Goal: Check status: Check status

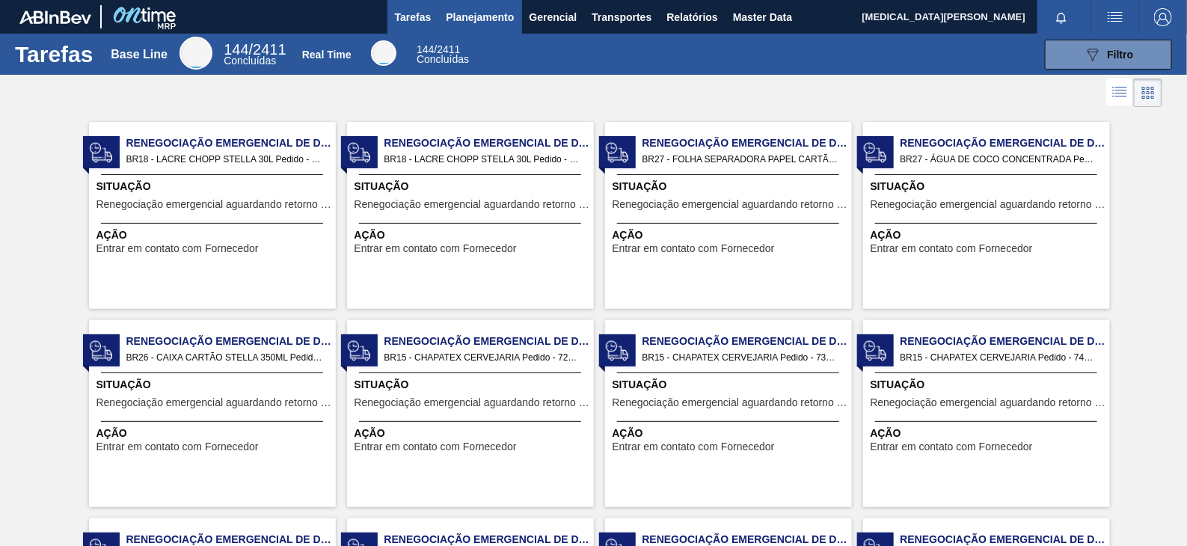
click at [496, 19] on span "Planejamento" at bounding box center [480, 17] width 68 height 18
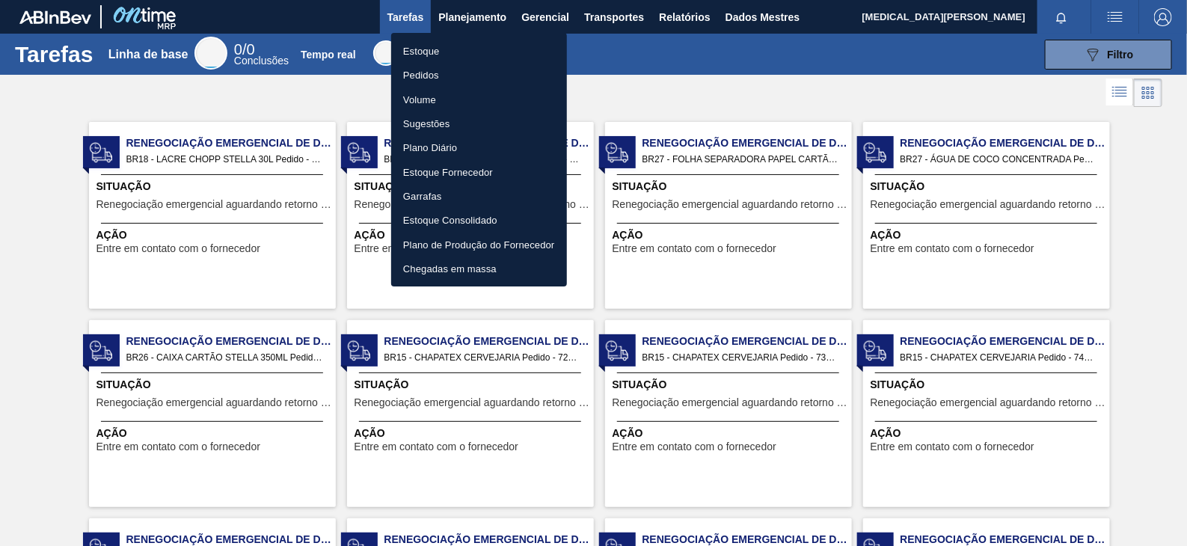
click at [434, 78] on font "Pedidos" at bounding box center [421, 75] width 36 height 11
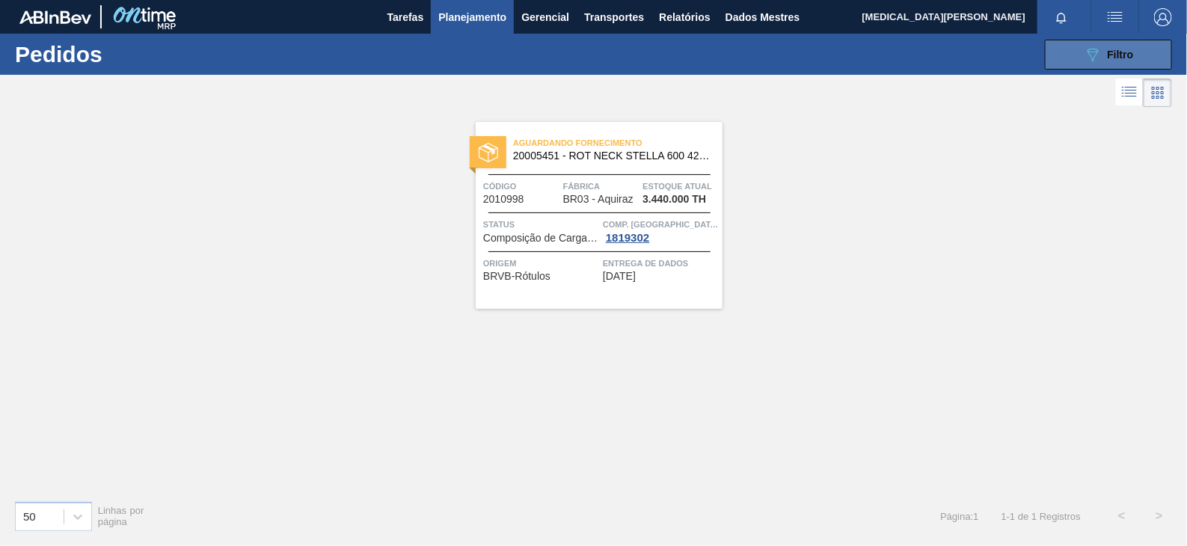
click at [1116, 57] on font "Filtro" at bounding box center [1120, 55] width 26 height 12
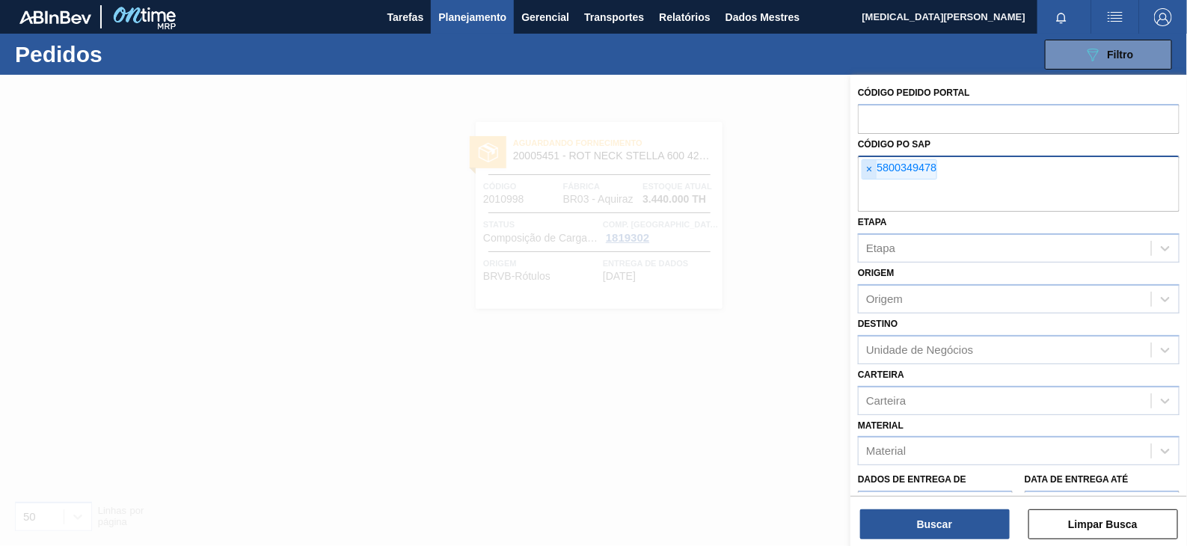
click at [873, 165] on span "×" at bounding box center [869, 169] width 14 height 19
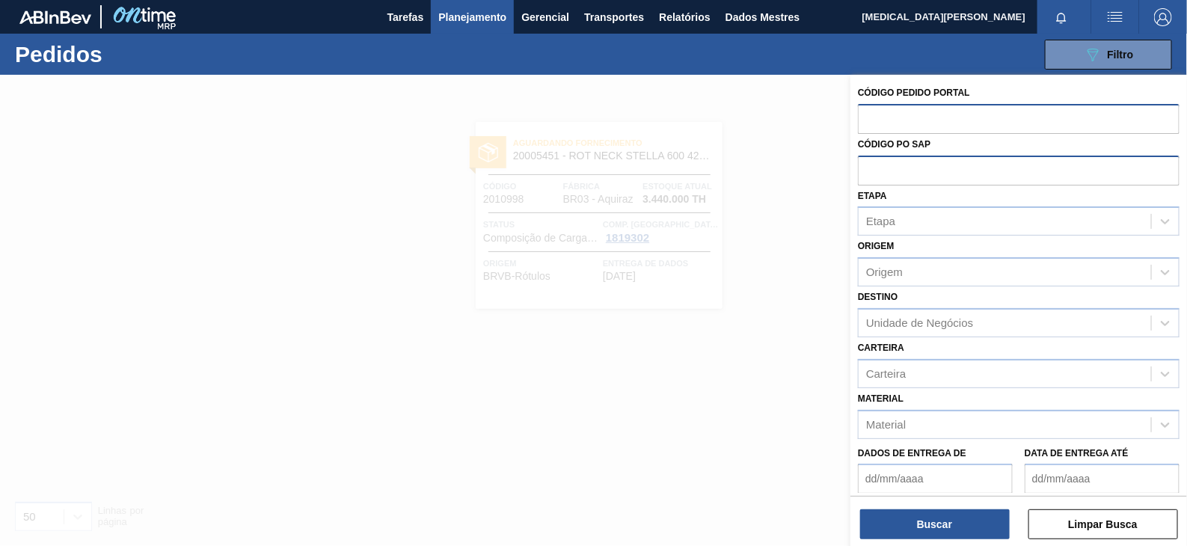
click at [939, 123] on input "text" at bounding box center [1019, 118] width 322 height 28
paste input "5800320122"
type input "5800320122"
drag, startPoint x: 958, startPoint y: 120, endPoint x: 834, endPoint y: 108, distance: 124.8
click at [850, 108] on div "Código Pedido Portal 5800320122 Código PO SAP Etapa Etapa Origem Origem Destino…" at bounding box center [1018, 348] width 336 height 546
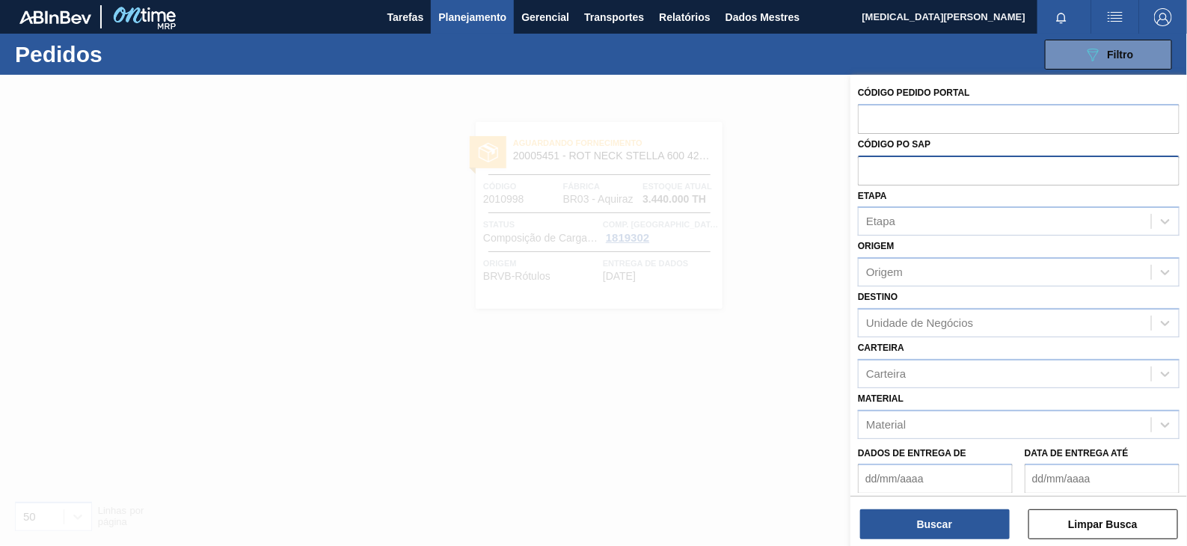
click at [948, 173] on input "text" at bounding box center [1019, 170] width 322 height 28
paste input "5800320122"
type input "5800320122"
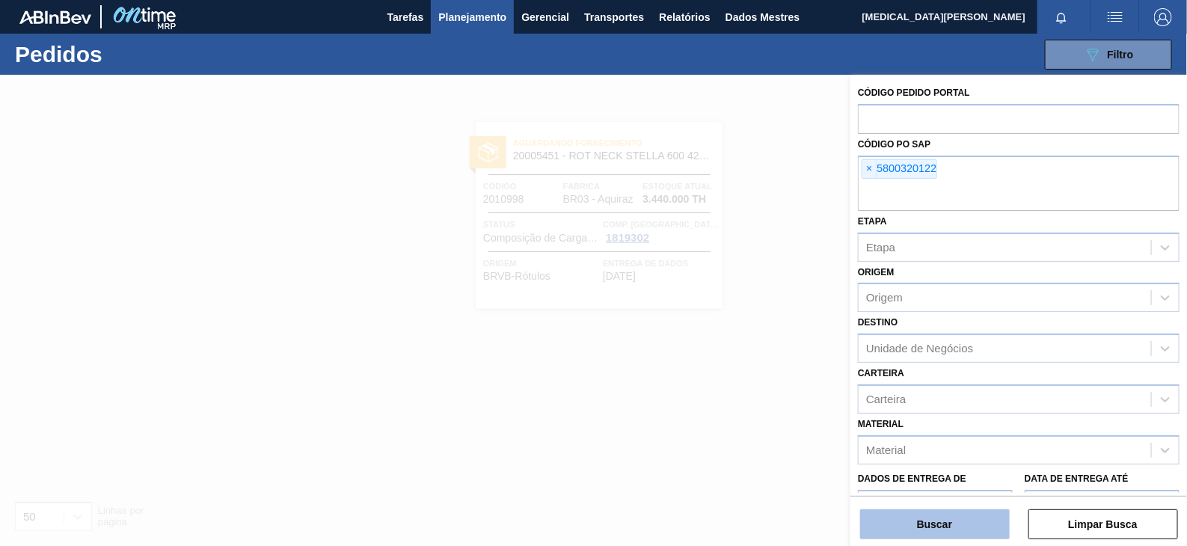
click at [942, 519] on font "Buscar" at bounding box center [934, 524] width 35 height 12
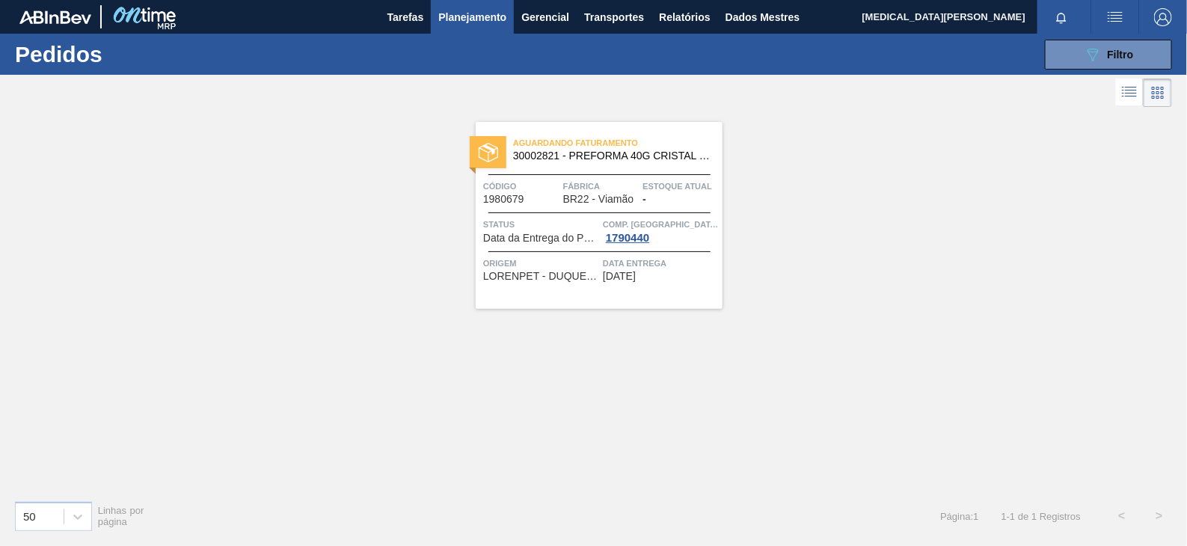
click at [633, 142] on span "Aguardando Faturamento" at bounding box center [617, 142] width 209 height 15
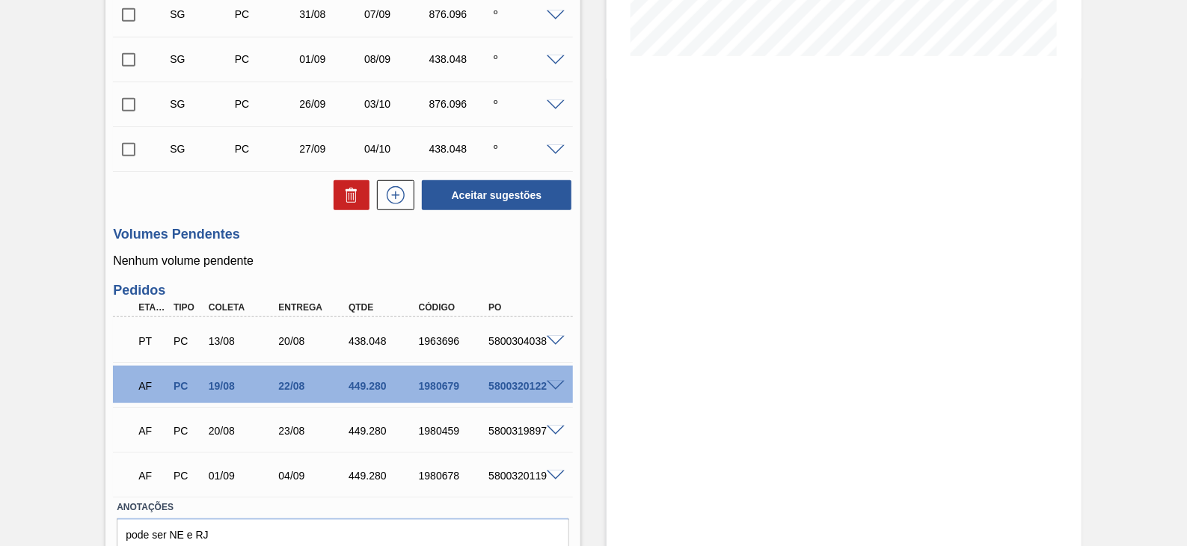
scroll to position [458, 0]
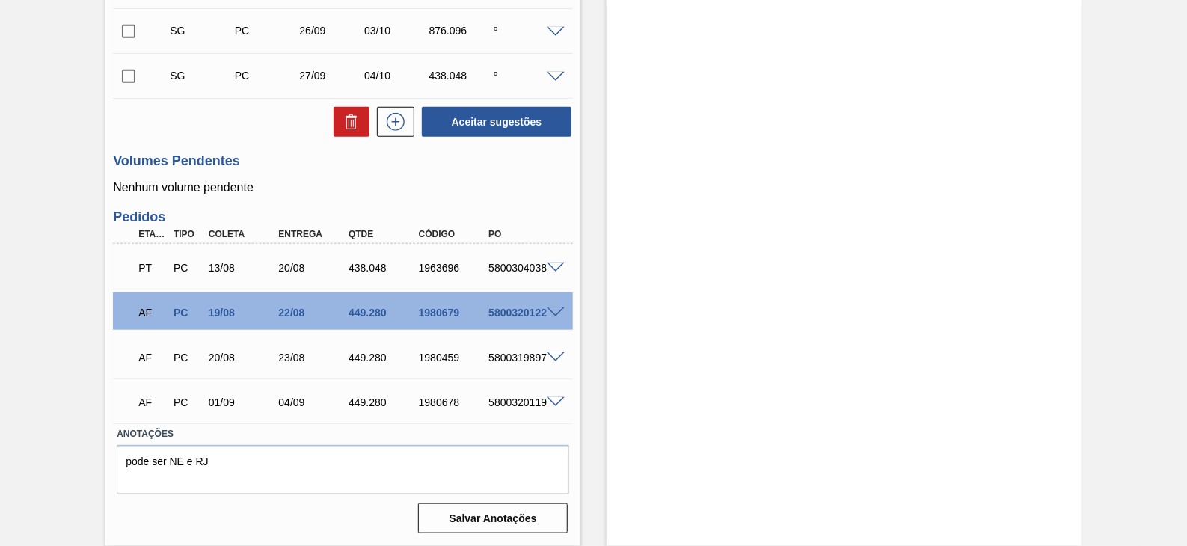
click at [552, 310] on span at bounding box center [556, 312] width 18 height 11
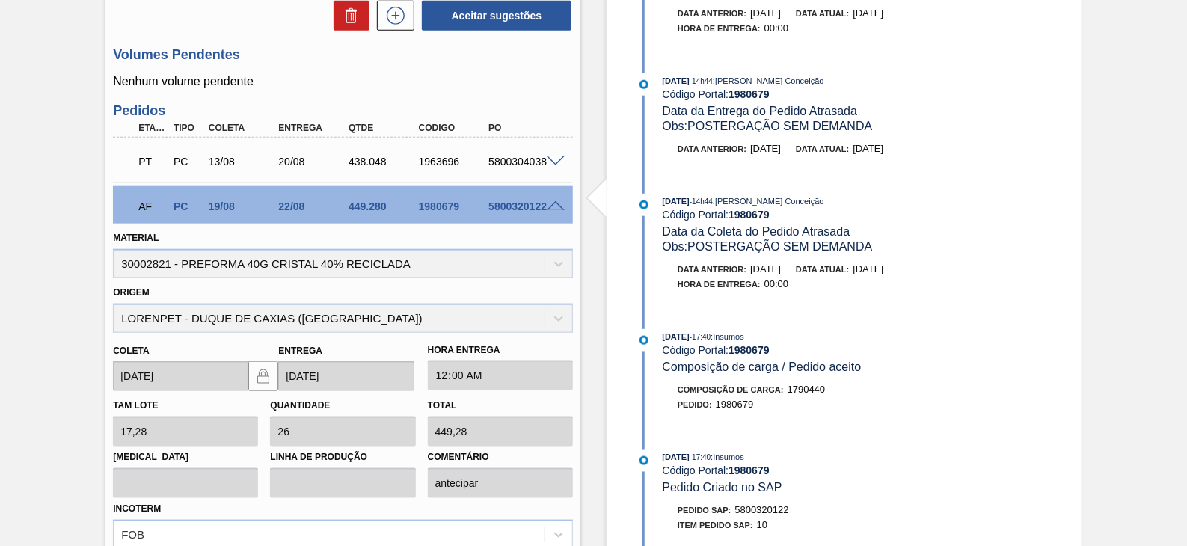
scroll to position [0, 0]
